Goal: Task Accomplishment & Management: Manage account settings

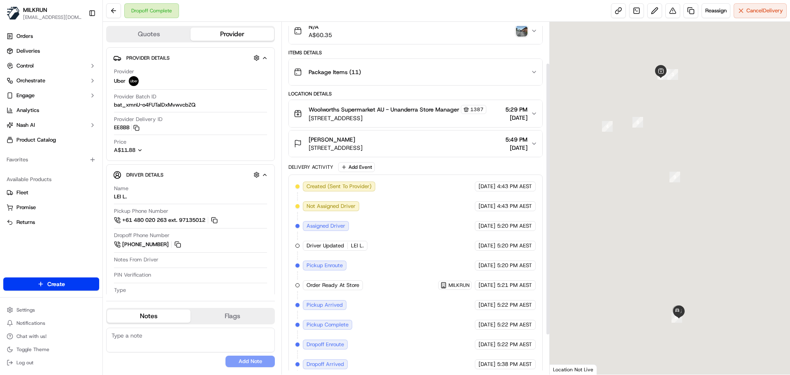
scroll to position [104, 0]
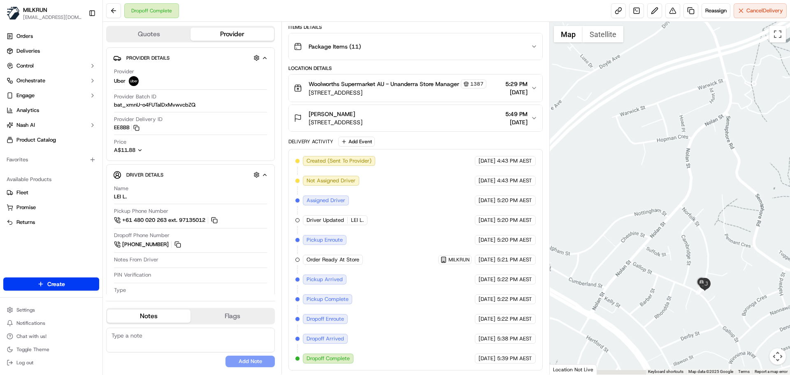
drag, startPoint x: 673, startPoint y: 238, endPoint x: 652, endPoint y: 196, distance: 47.7
click at [686, 135] on div at bounding box center [670, 198] width 241 height 353
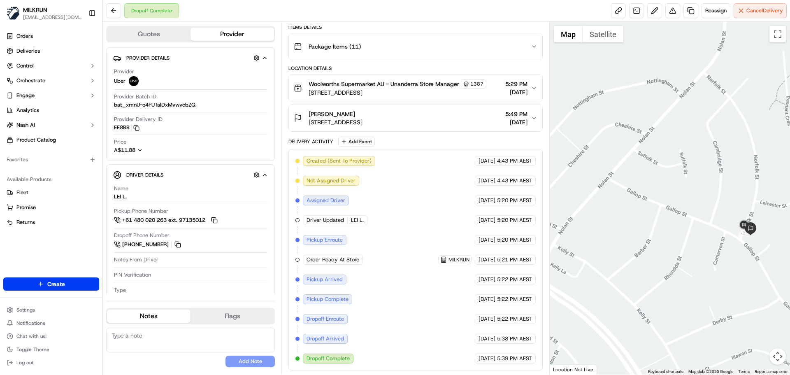
drag, startPoint x: 657, startPoint y: 209, endPoint x: 633, endPoint y: 192, distance: 29.1
click at [634, 191] on div at bounding box center [670, 198] width 241 height 353
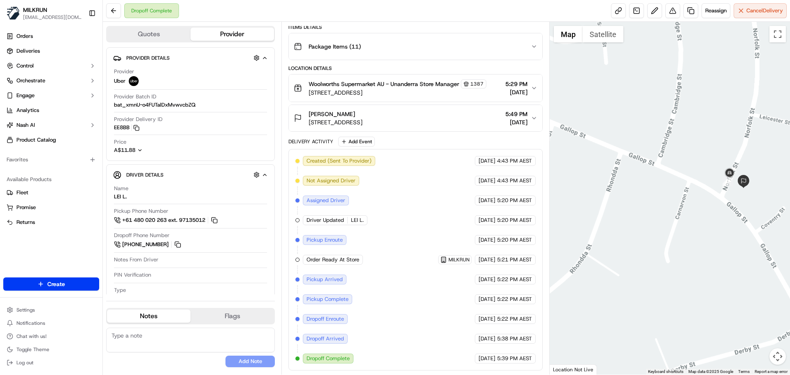
drag, startPoint x: 680, startPoint y: 218, endPoint x: 649, endPoint y: 253, distance: 47.5
click at [649, 253] on div at bounding box center [670, 198] width 241 height 353
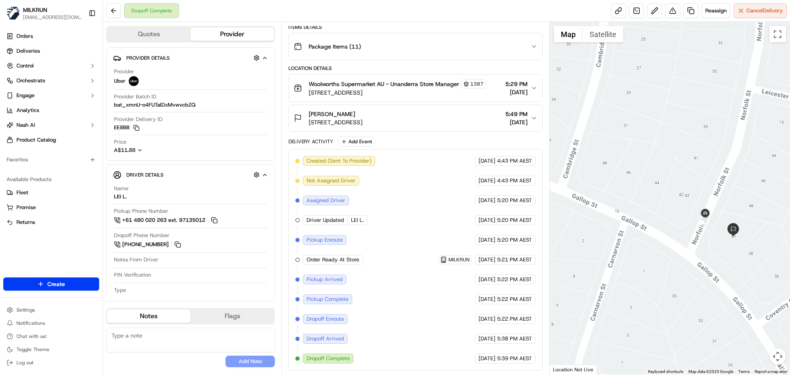
click at [535, 117] on icon "button" at bounding box center [533, 118] width 3 height 2
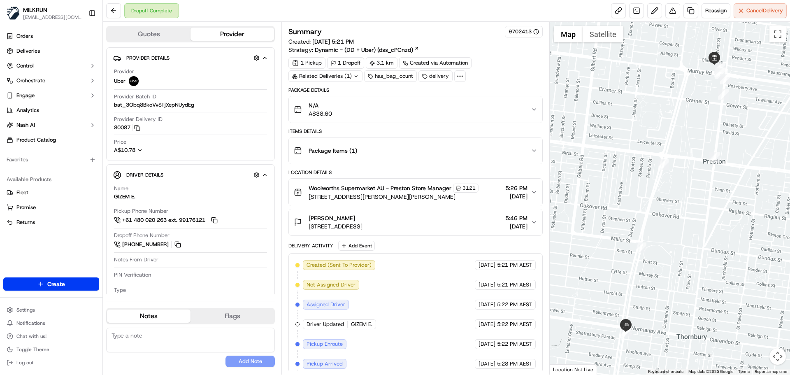
click at [339, 80] on div "Related Deliveries (1)" at bounding box center [325, 76] width 74 height 12
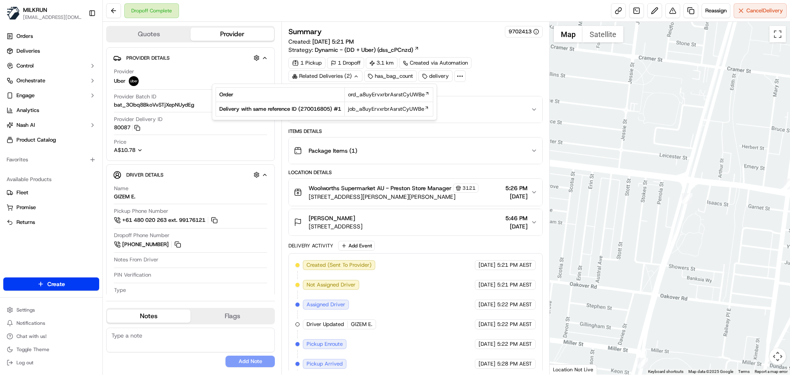
drag, startPoint x: 649, startPoint y: 139, endPoint x: 643, endPoint y: 168, distance: 29.4
click at [644, 170] on div at bounding box center [670, 198] width 241 height 353
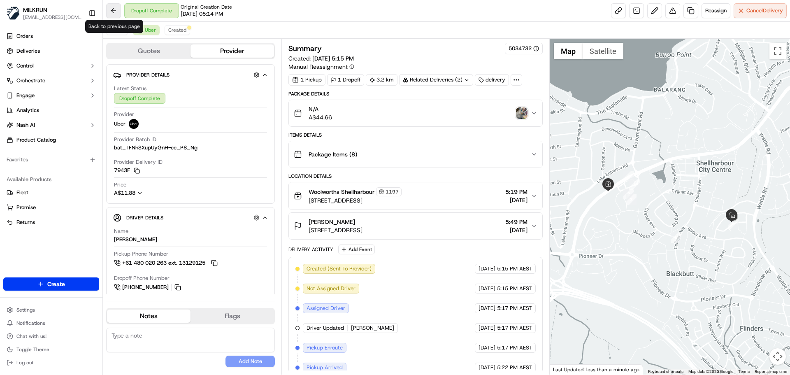
click at [116, 10] on button at bounding box center [113, 10] width 15 height 15
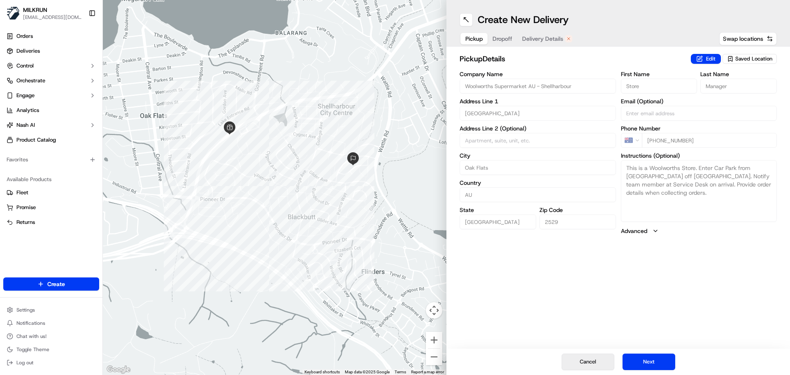
click at [596, 360] on button "Cancel" at bounding box center [588, 361] width 53 height 16
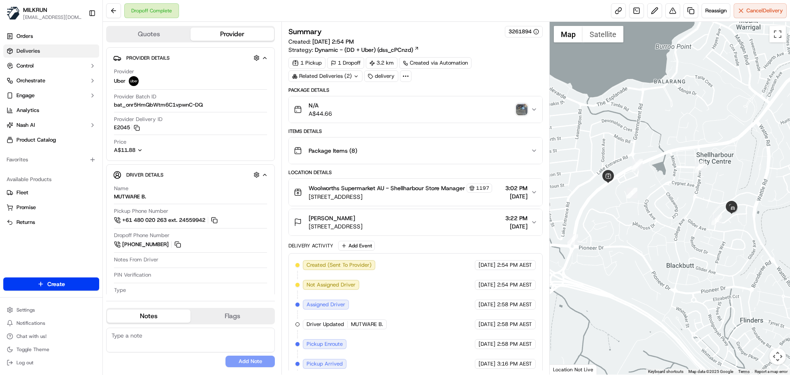
drag, startPoint x: 34, startPoint y: 50, endPoint x: 60, endPoint y: 49, distance: 26.3
click at [35, 50] on span "Deliveries" at bounding box center [27, 50] width 23 height 7
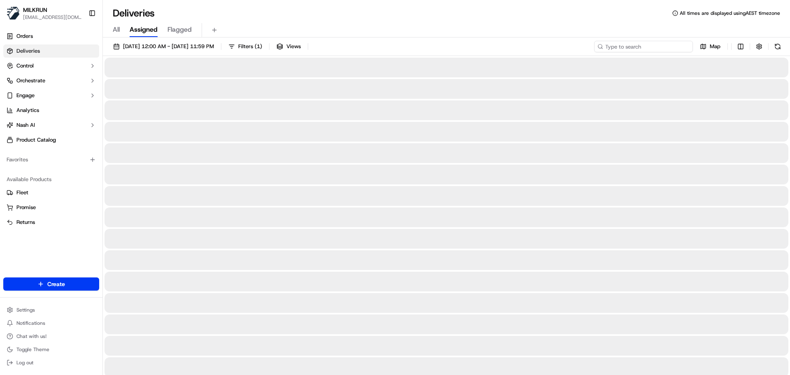
click at [634, 48] on input at bounding box center [643, 47] width 99 height 12
paste input "Helen Spiliotis"
type input "Helen Spiliotis"
click at [606, 46] on input "Helen Spiliotis" at bounding box center [643, 47] width 99 height 12
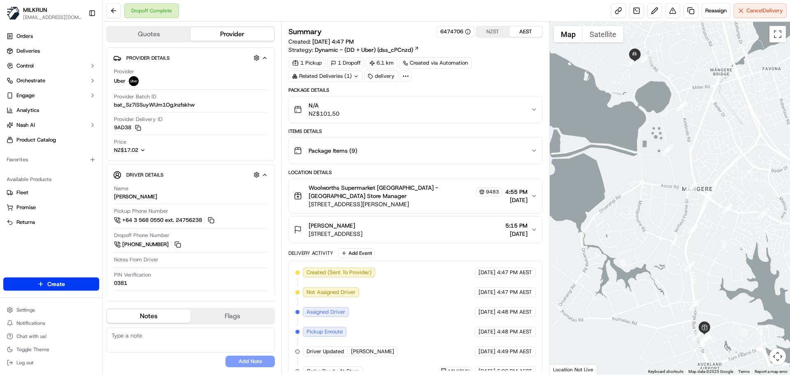
click at [332, 74] on div "Related Deliveries (1)" at bounding box center [325, 76] width 74 height 12
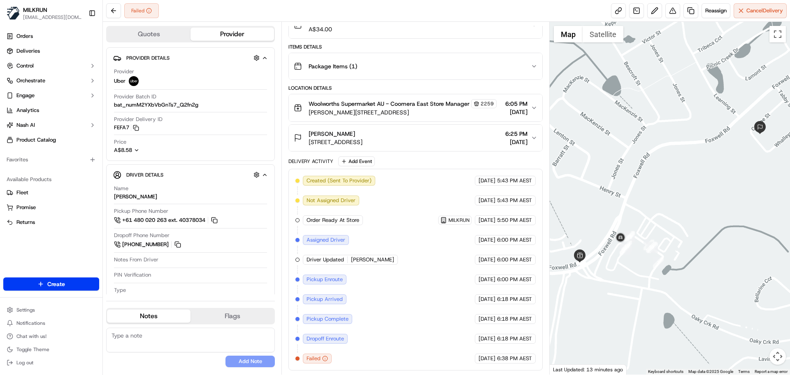
scroll to position [92, 0]
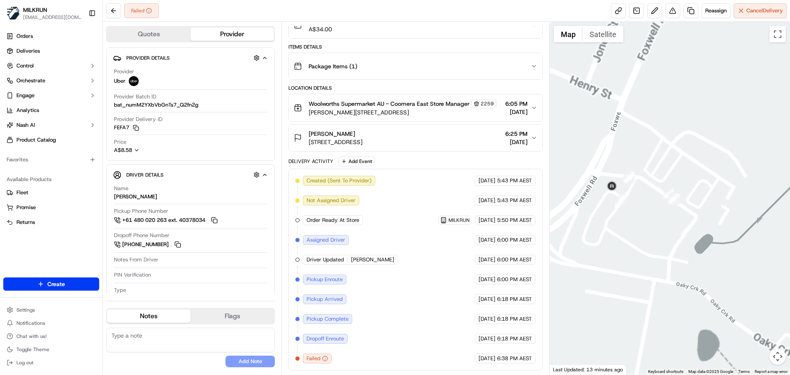
drag, startPoint x: 629, startPoint y: 283, endPoint x: 621, endPoint y: 269, distance: 17.1
click at [628, 277] on div at bounding box center [670, 198] width 241 height 353
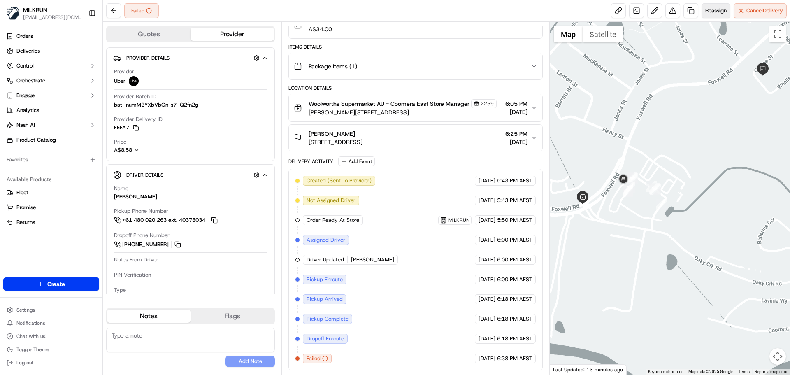
click at [716, 8] on span "Reassign" at bounding box center [715, 10] width 21 height 7
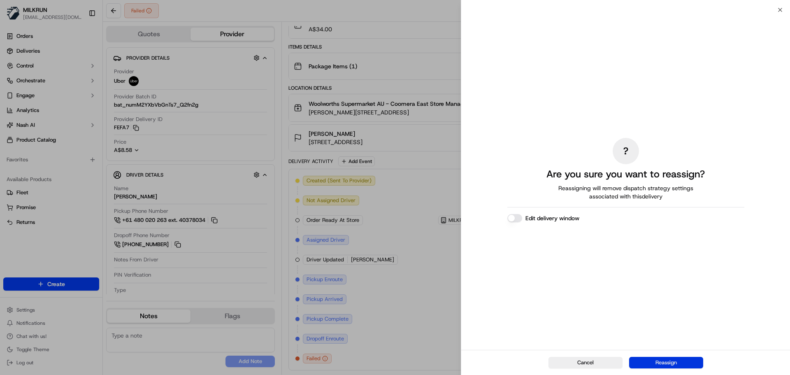
click at [672, 362] on button "Reassign" at bounding box center [666, 363] width 74 height 12
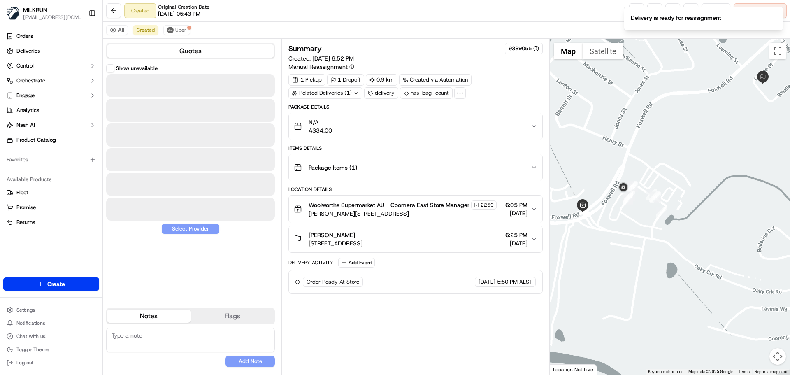
scroll to position [0, 0]
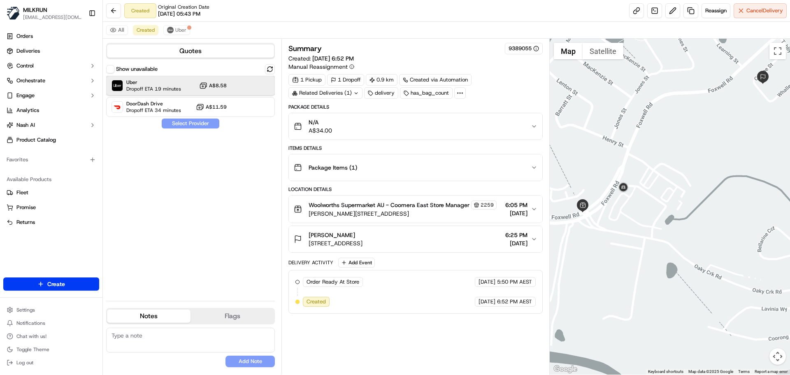
click at [163, 86] on span "Dropoff ETA 19 minutes" at bounding box center [153, 89] width 55 height 7
click at [186, 122] on button "Assign Provider" at bounding box center [190, 123] width 58 height 10
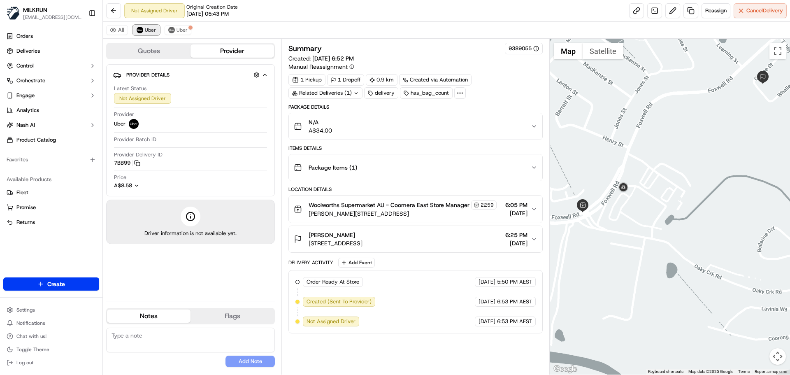
click at [151, 32] on span "Uber" at bounding box center [150, 30] width 11 height 7
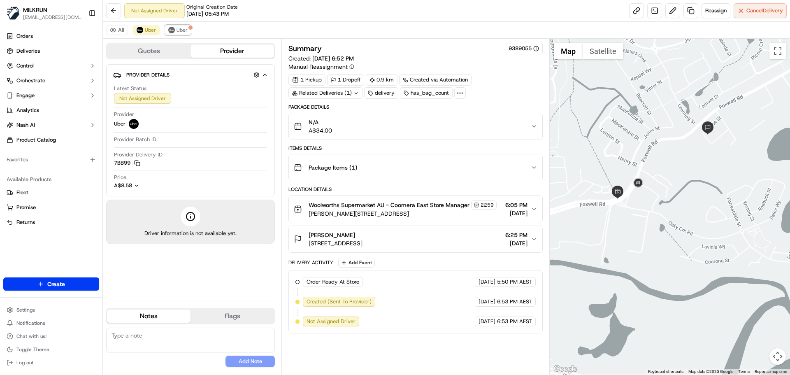
drag, startPoint x: 180, startPoint y: 30, endPoint x: 221, endPoint y: 53, distance: 47.0
click at [182, 29] on span "Uber" at bounding box center [181, 30] width 11 height 7
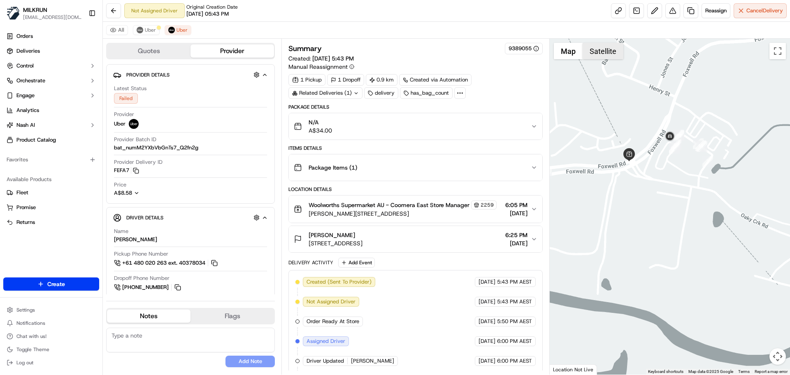
click at [598, 49] on button "Satellite" at bounding box center [603, 51] width 41 height 16
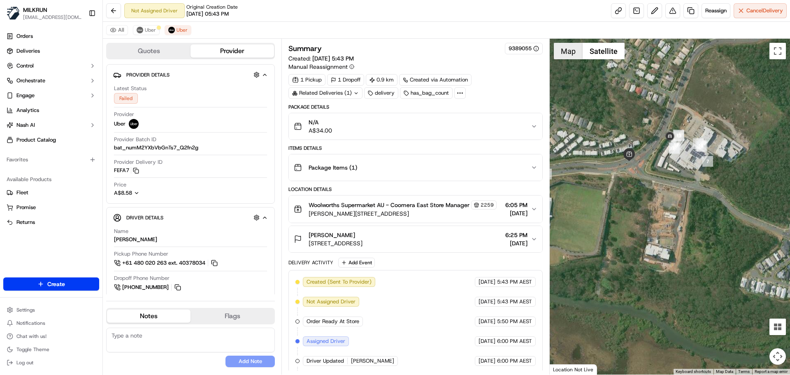
click at [569, 53] on button "Map" at bounding box center [568, 51] width 29 height 16
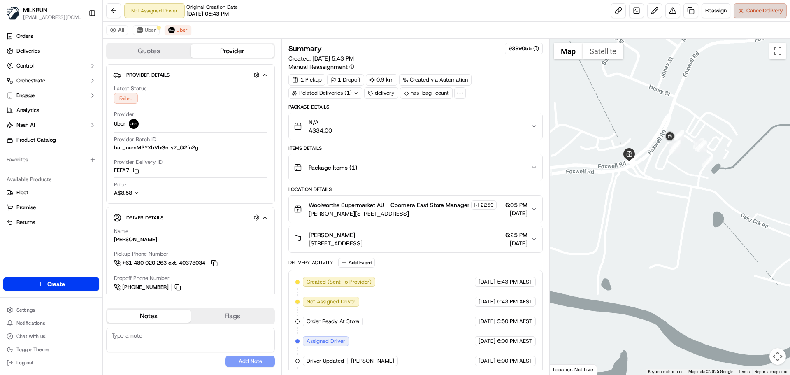
click at [771, 8] on span "Cancel Delivery" at bounding box center [764, 10] width 37 height 7
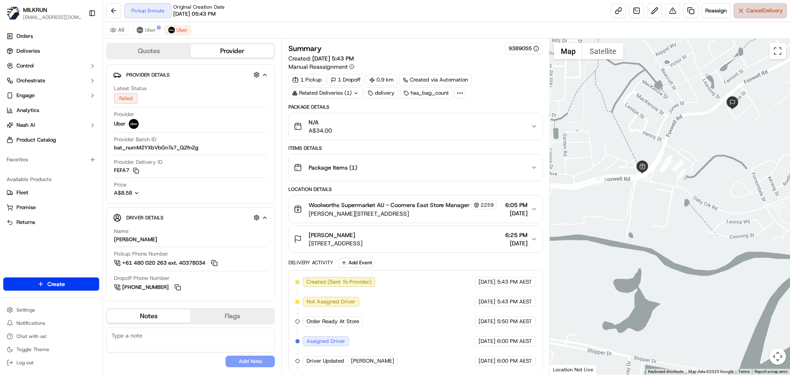
click at [769, 11] on span "Cancel Delivery" at bounding box center [764, 10] width 37 height 7
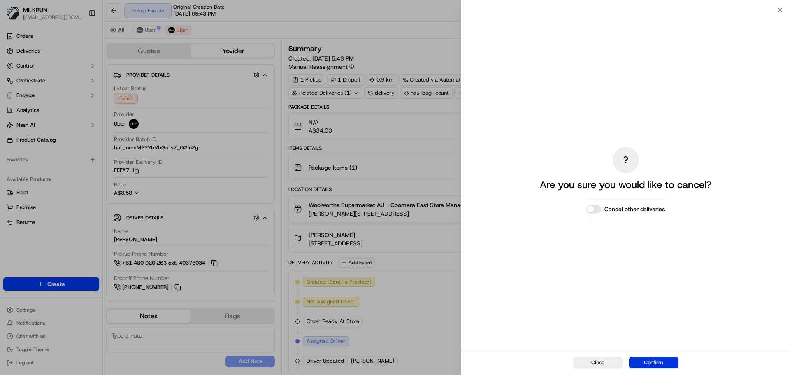
click at [652, 358] on div "Close Confirm" at bounding box center [625, 362] width 329 height 25
click at [652, 363] on button "Confirm" at bounding box center [653, 363] width 49 height 12
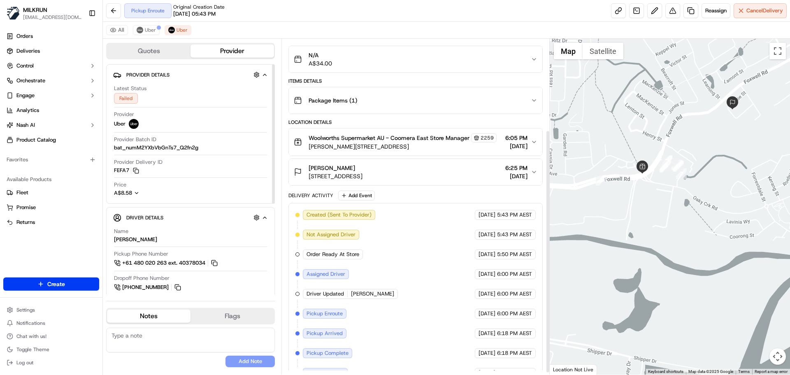
scroll to position [128, 0]
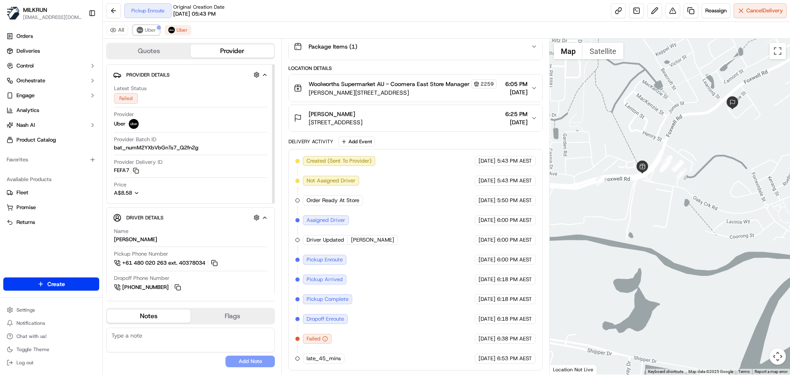
drag, startPoint x: 144, startPoint y: 28, endPoint x: 196, endPoint y: 46, distance: 55.2
click at [144, 28] on button "Uber" at bounding box center [146, 30] width 27 height 10
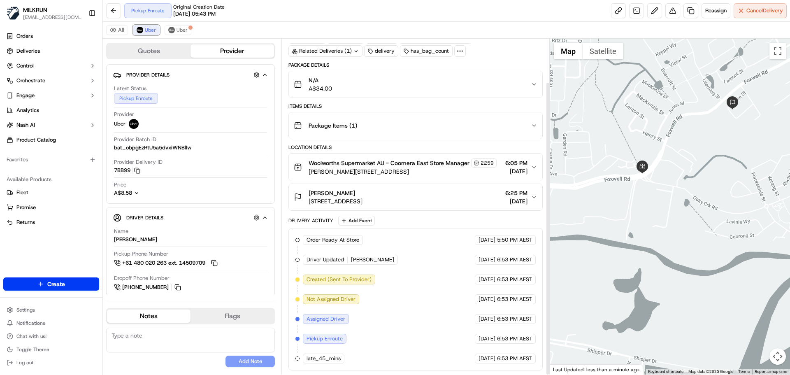
scroll to position [49, 0]
click at [759, 11] on span "Cancel Delivery" at bounding box center [764, 10] width 37 height 7
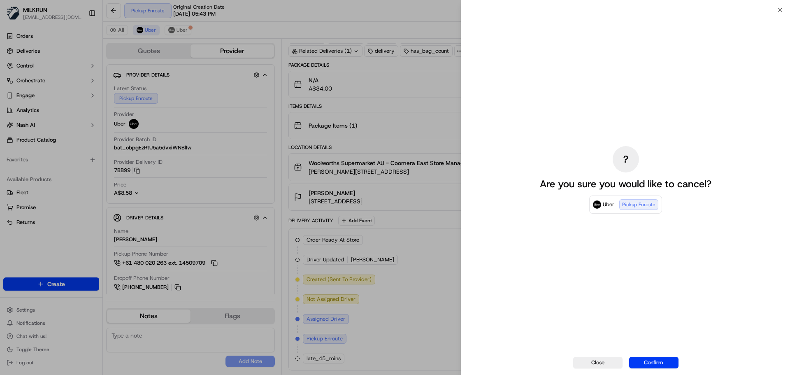
click at [661, 359] on button "Confirm" at bounding box center [653, 363] width 49 height 12
